Goal: Transaction & Acquisition: Purchase product/service

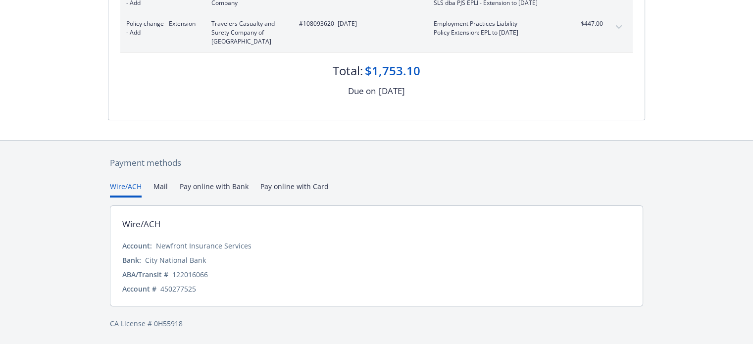
scroll to position [190, 0]
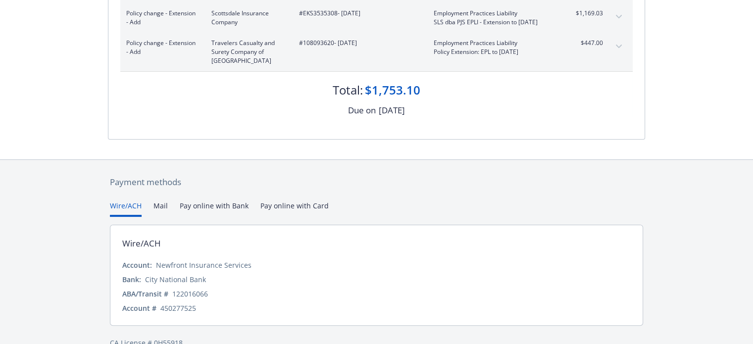
click at [289, 184] on div "Payment methods Wire/ACH Mail Pay online with Bank Pay online with Card Wire/AC…" at bounding box center [376, 262] width 537 height 205
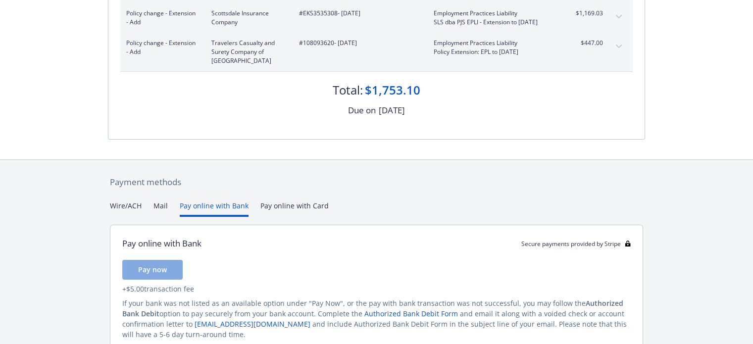
click at [203, 205] on button "Pay online with Bank" at bounding box center [214, 209] width 69 height 16
